Goal: Find specific page/section: Find specific page/section

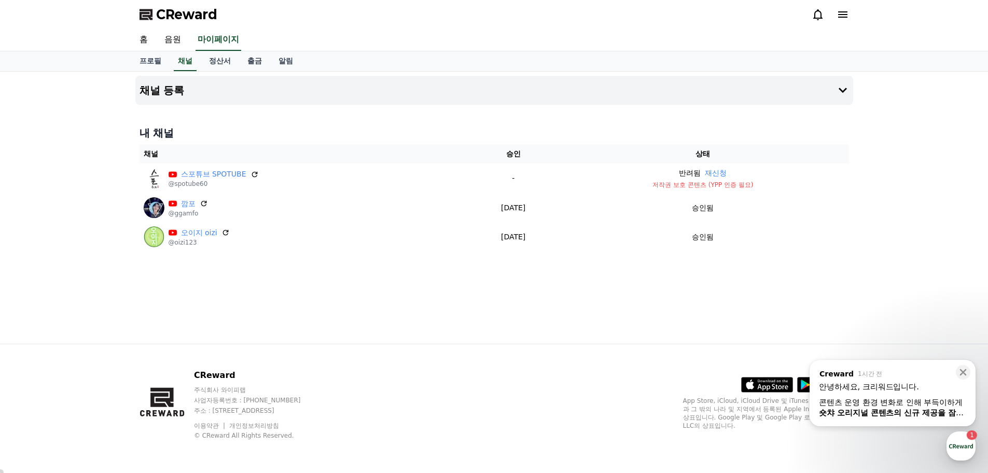
click at [875, 404] on div "콘텐츠 운영 환경 변화로 인해 부득이하게 숏챠 오리지널 콘텐츠의 신규 제공을 잠정 중단 하게 되었습니다." at bounding box center [892, 407] width 147 height 21
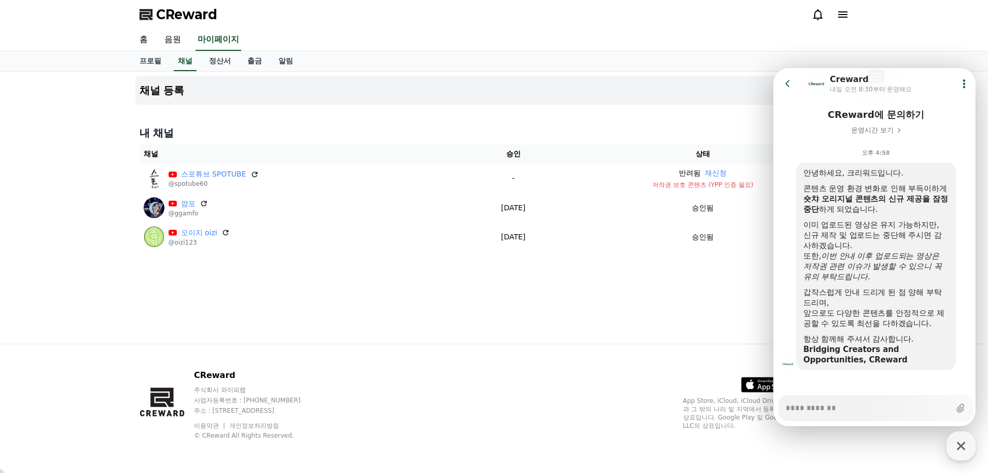
scroll to position [84, 0]
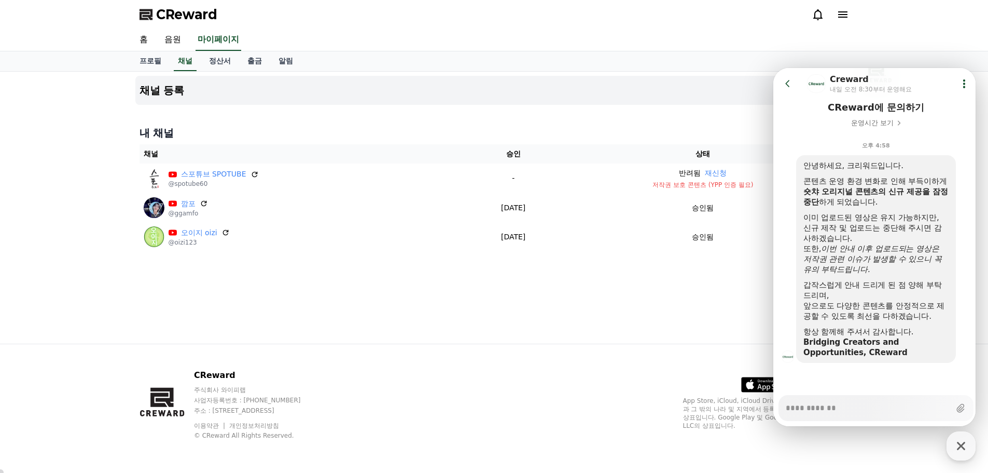
type textarea "*"
drag, startPoint x: 832, startPoint y: 259, endPoint x: 898, endPoint y: 266, distance: 66.7
click at [898, 266] on div "또한, 이번 안내 이후 업로드되는 영상은 저작권 관련 이슈가 발생할 수 있으니 꼭 유의 부탁드립니다." at bounding box center [876, 258] width 145 height 31
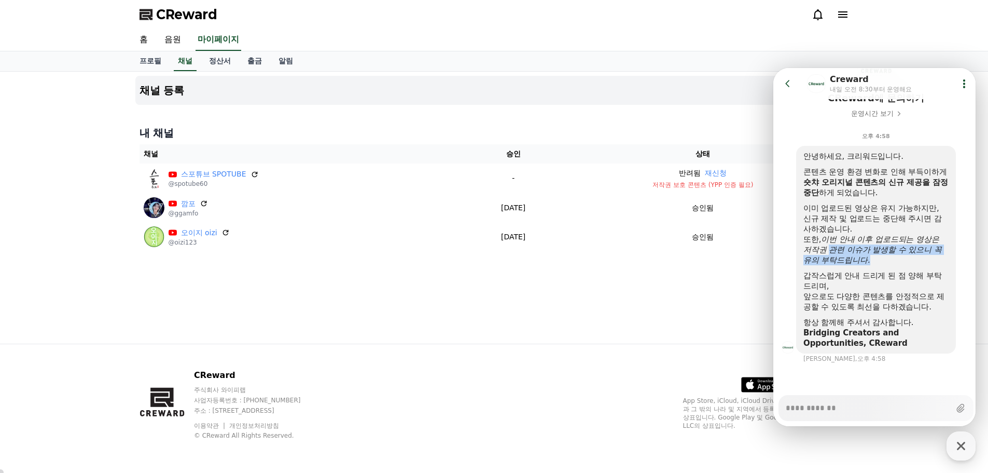
click at [857, 255] on icon "이번 안내 이후 업로드되는 영상은 저작권 관련 이슈가 발생할 수 있으니 꼭 유의 부탁드립니다." at bounding box center [873, 250] width 138 height 30
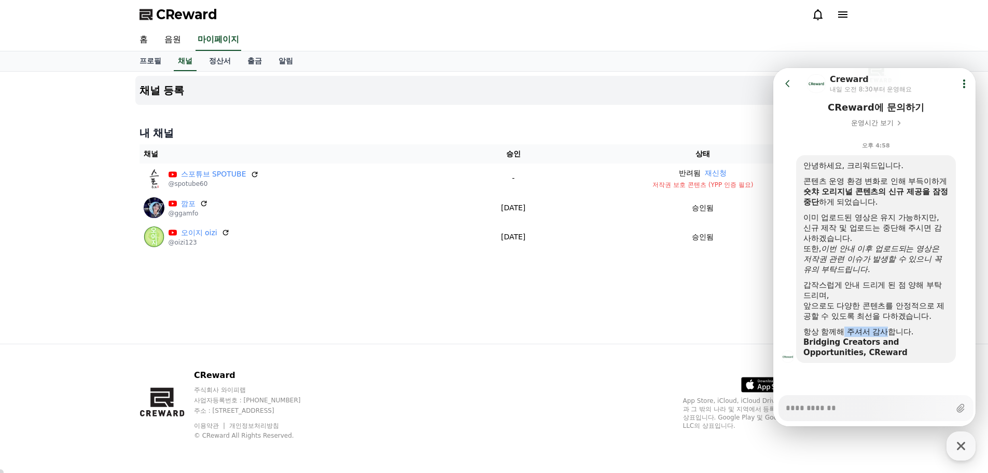
drag, startPoint x: 845, startPoint y: 327, endPoint x: 888, endPoint y: 335, distance: 44.3
click at [888, 335] on div "항상 함께해 주셔서 감사합니다." at bounding box center [876, 331] width 145 height 10
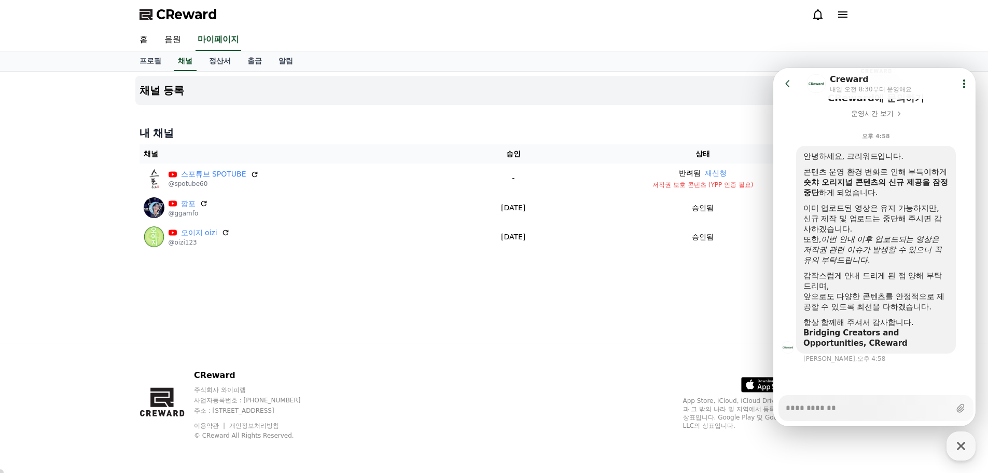
click at [864, 268] on div at bounding box center [876, 267] width 145 height 5
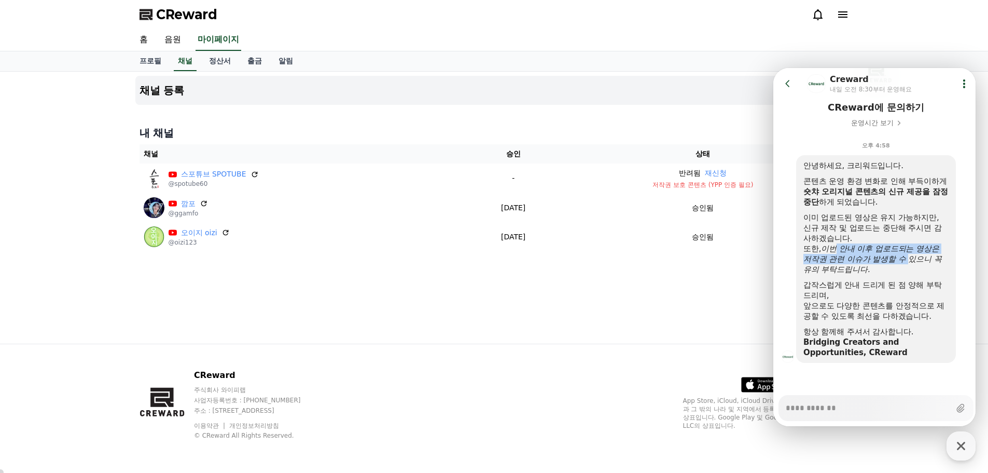
drag, startPoint x: 836, startPoint y: 253, endPoint x: 914, endPoint y: 261, distance: 77.7
click at [914, 261] on icon "이번 안내 이후 업로드되는 영상은 저작권 관련 이슈가 발생할 수 있으니 꼭 유의 부탁드립니다." at bounding box center [873, 259] width 138 height 30
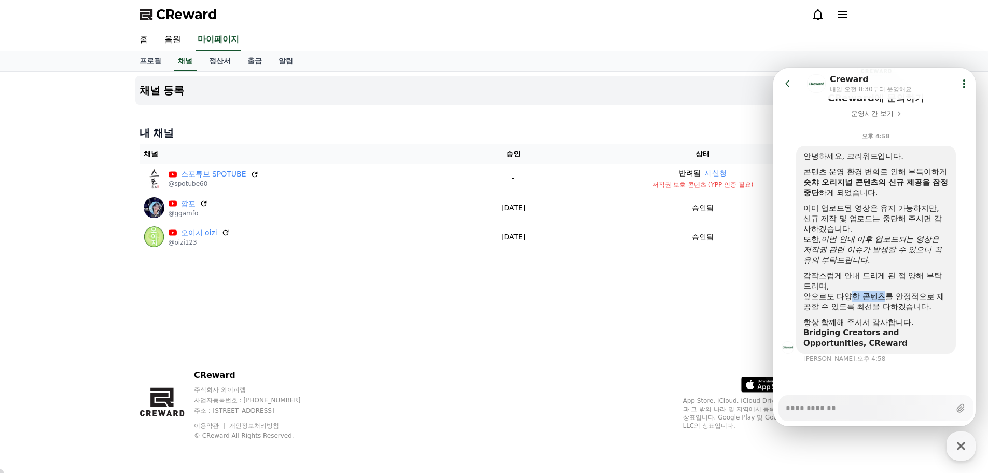
drag, startPoint x: 852, startPoint y: 293, endPoint x: 890, endPoint y: 298, distance: 37.7
click at [890, 298] on div "앞으로도 다양한 콘텐츠를 안정적으로 제공할 수 있도록 최선을 다하겠습니다." at bounding box center [876, 301] width 145 height 21
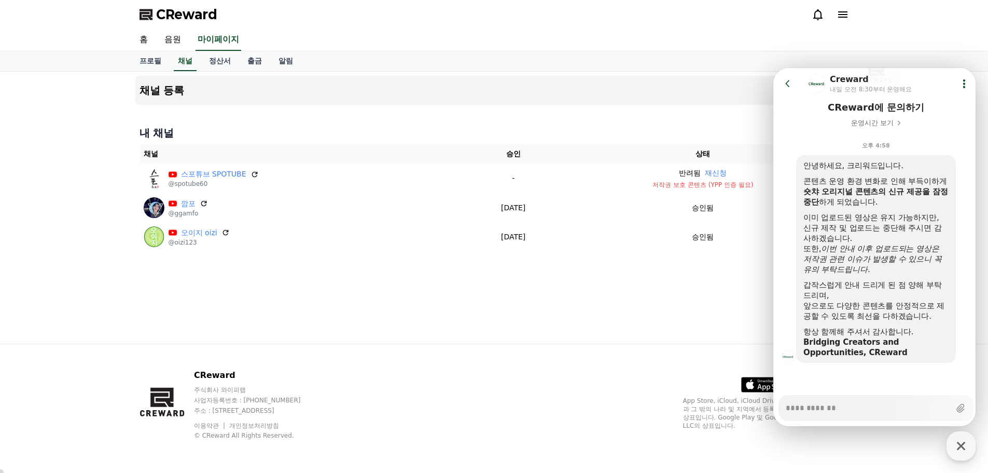
click at [876, 298] on div "갑작스럽게 안내 드리게 된 점 양해 부탁드리며," at bounding box center [876, 290] width 145 height 21
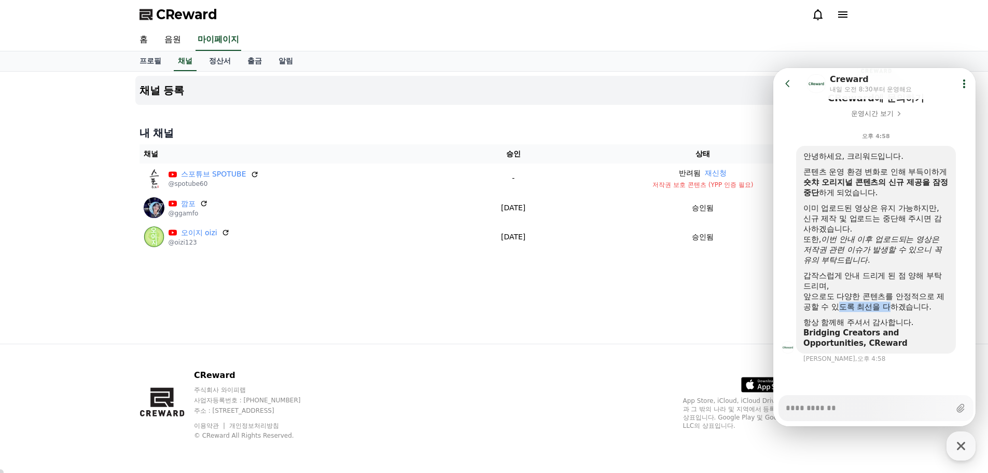
drag, startPoint x: 841, startPoint y: 301, endPoint x: 890, endPoint y: 304, distance: 48.8
click at [892, 304] on div "앞으로도 다양한 콘텐츠를 안정적으로 제공할 수 있도록 최선을 다하겠습니다." at bounding box center [876, 301] width 145 height 21
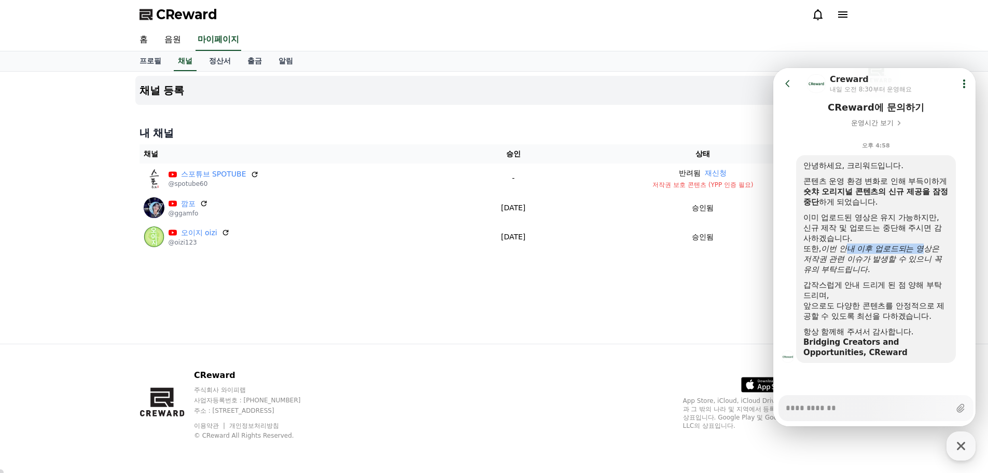
drag, startPoint x: 847, startPoint y: 250, endPoint x: 931, endPoint y: 245, distance: 83.6
click at [931, 245] on icon "이번 안내 이후 업로드되는 영상은 저작권 관련 이슈가 발생할 수 있으니 꼭 유의 부탁드립니다." at bounding box center [873, 259] width 138 height 30
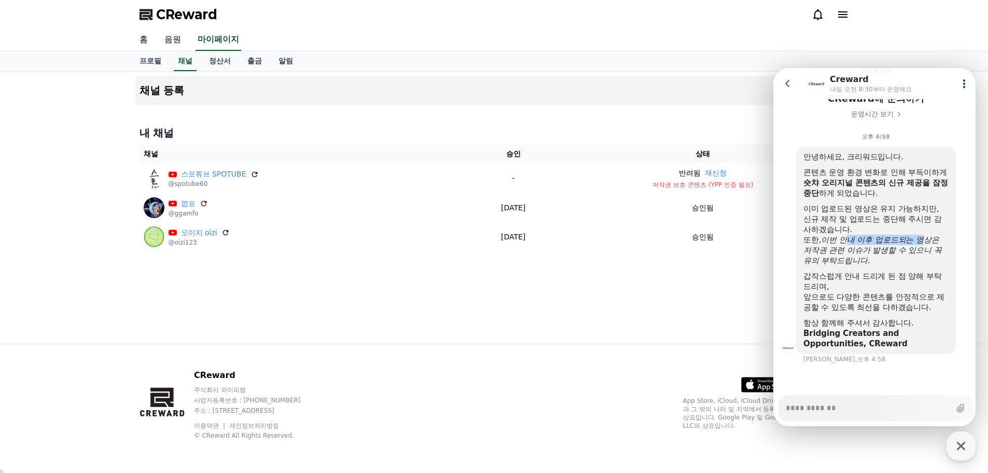
click at [925, 245] on icon "이번 안내 이후 업로드되는 영상은 저작권 관련 이슈가 발생할 수 있으니 꼭 유의 부탁드립니다." at bounding box center [873, 250] width 138 height 30
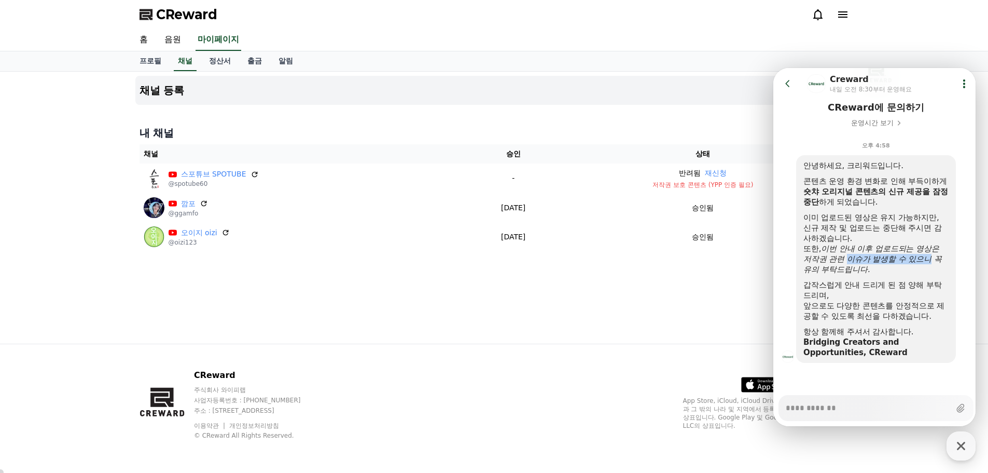
drag, startPoint x: 849, startPoint y: 259, endPoint x: 931, endPoint y: 260, distance: 82.0
click at [931, 260] on icon "이번 안내 이후 업로드되는 영상은 저작권 관련 이슈가 발생할 수 있으니 꼭 유의 부탁드립니다." at bounding box center [873, 259] width 138 height 30
drag, startPoint x: 846, startPoint y: 258, endPoint x: 921, endPoint y: 263, distance: 75.3
click at [921, 263] on icon "이번 안내 이후 업로드되는 영상은 저작권 관련 이슈가 발생할 수 있으니 꼭 유의 부탁드립니다." at bounding box center [873, 259] width 138 height 30
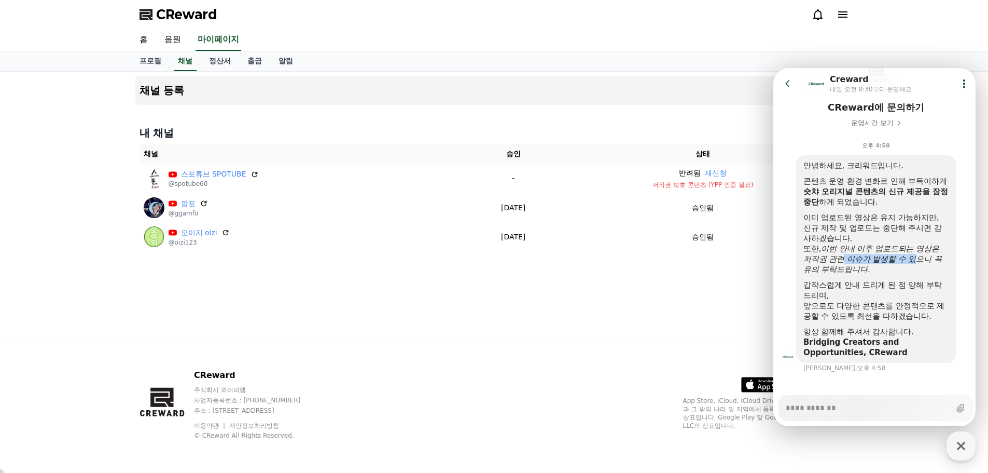
click at [921, 262] on div "또한, 이번 안내 이후 업로드되는 영상은 저작권 관련 이슈가 발생할 수 있으니 꼭 유의 부탁드립니다." at bounding box center [876, 258] width 145 height 31
drag, startPoint x: 844, startPoint y: 290, endPoint x: 885, endPoint y: 287, distance: 41.1
click at [885, 287] on div "갑작스럽게 안내 드리게 된 점 양해 부탁드리며," at bounding box center [876, 290] width 145 height 21
click at [174, 36] on link "음원" at bounding box center [172, 40] width 33 height 22
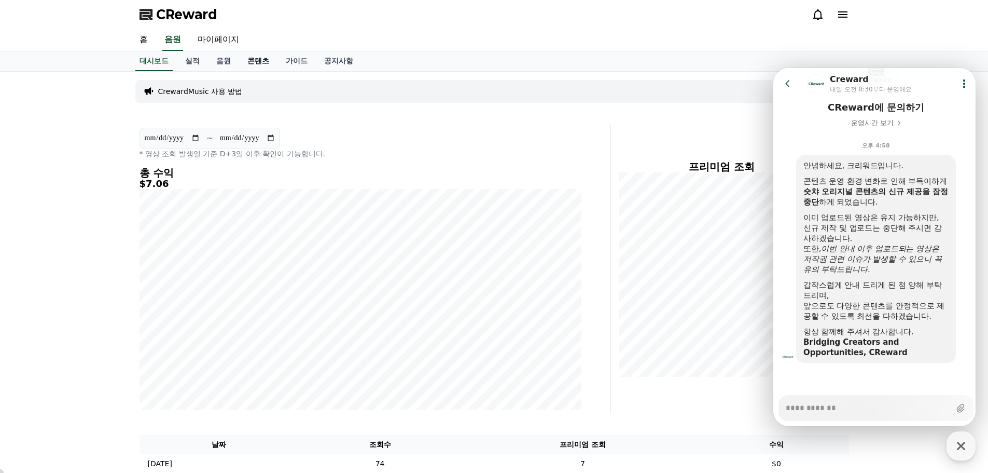
click at [256, 59] on link "콘텐츠" at bounding box center [258, 61] width 38 height 20
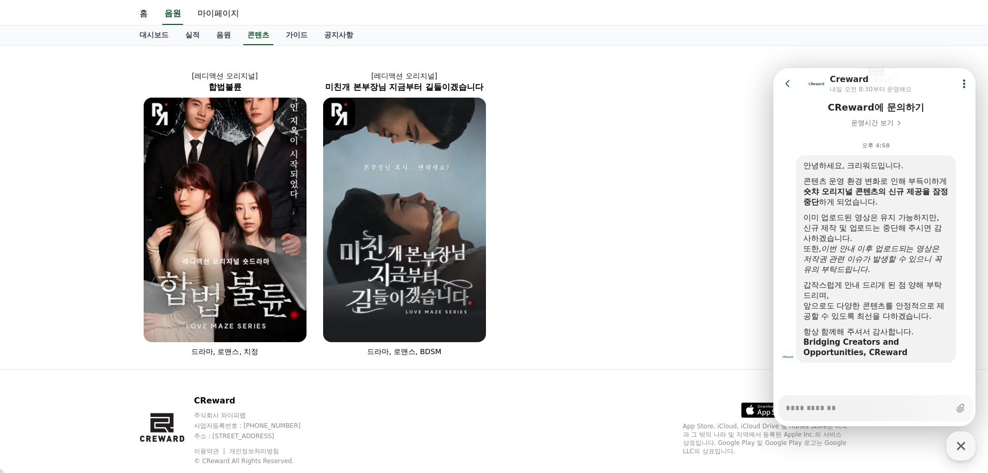
scroll to position [51, 0]
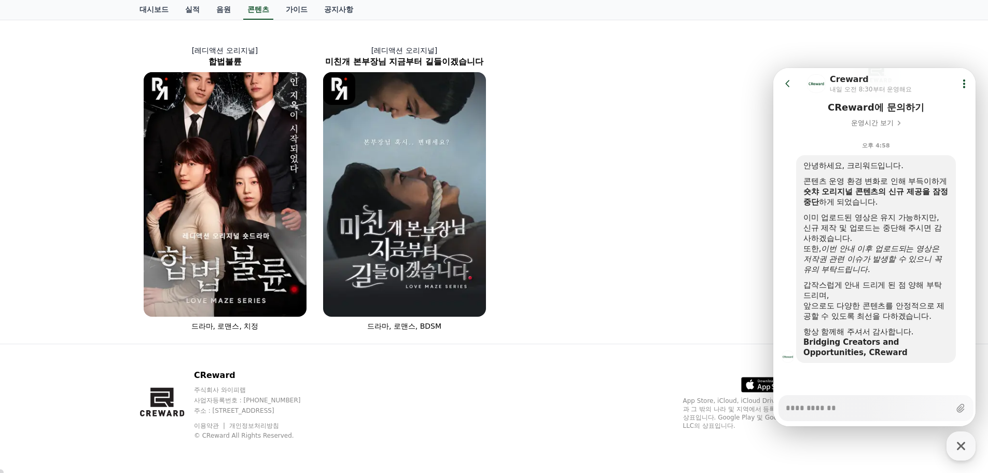
click at [721, 179] on div "[레디액션 오리지널] 합법불륜 드라마, 로맨스, 치정 [레디액션 오리지널] 미친개 본부장님 지금부터 길들이겠습니다 드라마, 로맨스, BDSM" at bounding box center [494, 181] width 718 height 315
click at [221, 8] on link "음원" at bounding box center [223, 10] width 31 height 20
